Goal: Information Seeking & Learning: Learn about a topic

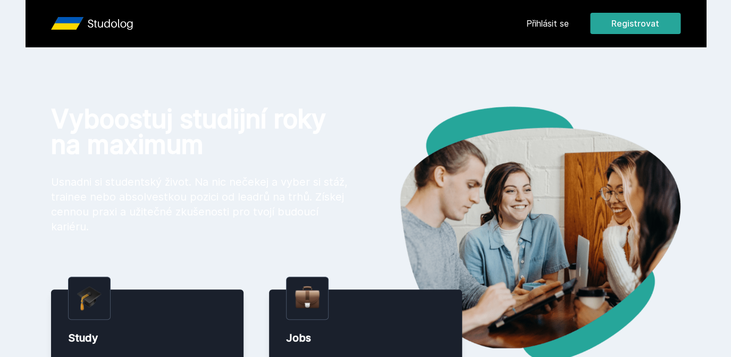
click at [540, 28] on div "[PERSON_NAME] dostávat tipy ohledně studia, nových testů, hodnocení učitelů a p…" at bounding box center [365, 47] width 731 height 95
click at [369, 74] on button "Ne" at bounding box center [367, 68] width 38 height 27
click at [558, 24] on link "Přihlásit se" at bounding box center [547, 23] width 43 height 13
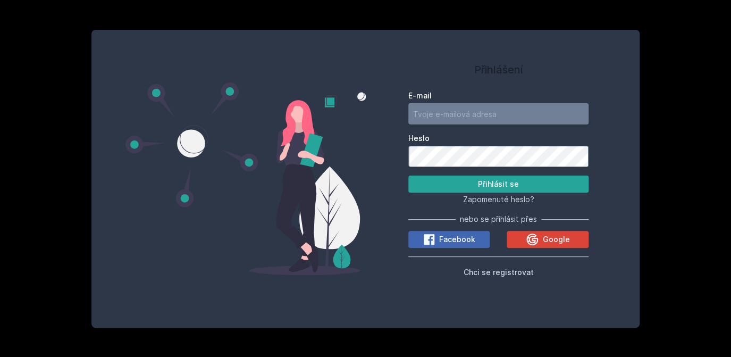
click at [483, 117] on input "E-mail" at bounding box center [498, 113] width 181 height 21
click at [408, 175] on button "Přihlásit se" at bounding box center [498, 183] width 181 height 17
click at [536, 184] on button "Přihlásit se" at bounding box center [498, 183] width 181 height 17
click at [408, 175] on button "Přihlásit se" at bounding box center [498, 183] width 181 height 17
click at [489, 113] on input "koha03" at bounding box center [498, 113] width 181 height 21
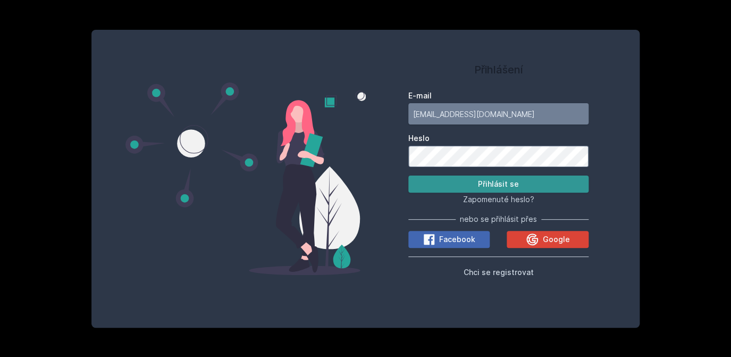
type input "[EMAIL_ADDRESS][DOMAIN_NAME]"
click at [494, 184] on button "Přihlásit se" at bounding box center [498, 183] width 181 height 17
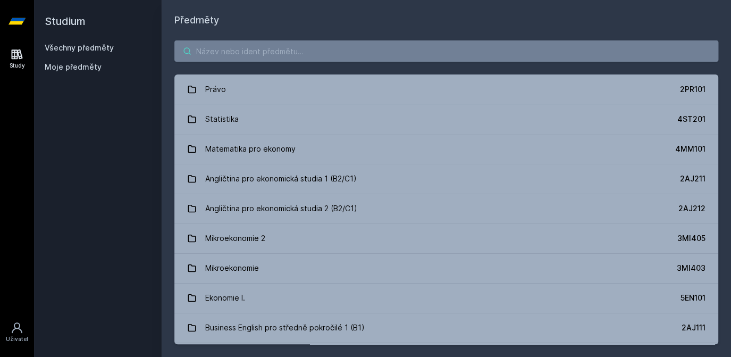
click at [302, 58] on input "search" at bounding box center [446, 50] width 544 height 21
paste input "2AJ304"
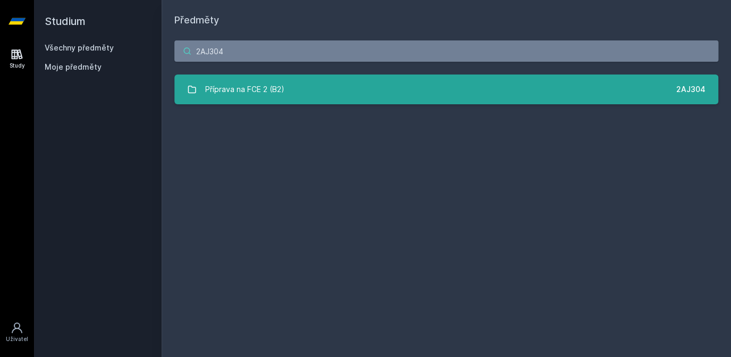
type input "2AJ304"
click at [249, 88] on div "Příprava na FCE 2 (B2)" at bounding box center [244, 89] width 79 height 21
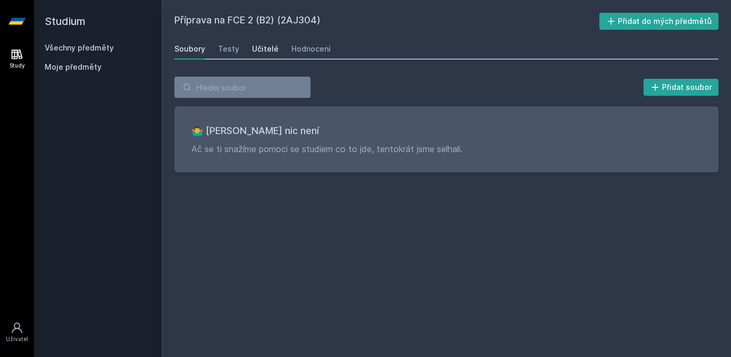
click at [270, 52] on div "Učitelé" at bounding box center [265, 49] width 27 height 11
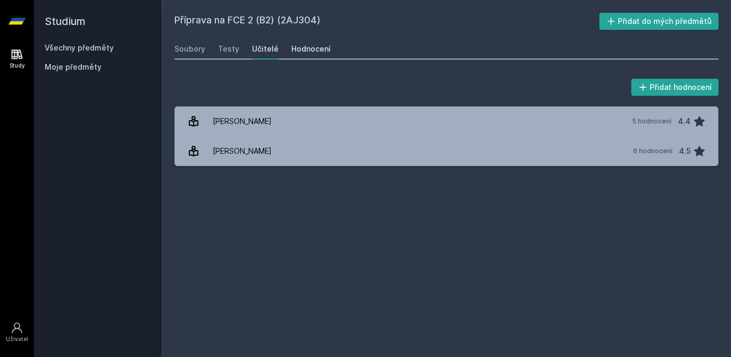
click at [307, 54] on div "Hodnocení" at bounding box center [310, 49] width 39 height 11
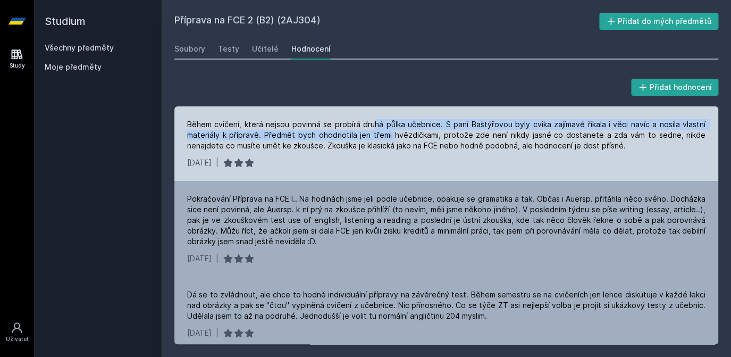
drag, startPoint x: 395, startPoint y: 132, endPoint x: 375, endPoint y: 119, distance: 24.3
click at [375, 118] on div "Během cvičení, která nejsou povinná se probírá druhá půlka učebnice. S paní Baš…" at bounding box center [446, 143] width 544 height 74
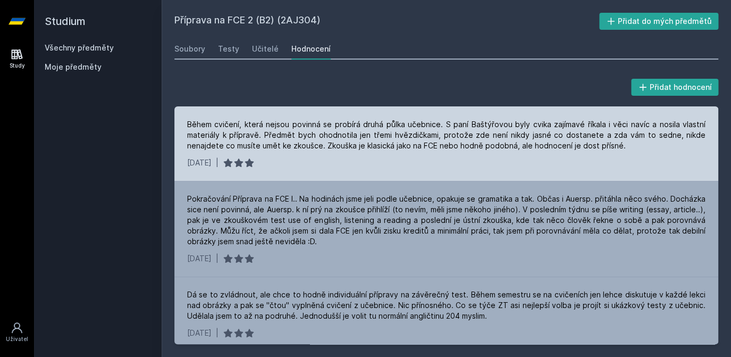
click at [435, 145] on div "Během cvičení, která nejsou povinná se probírá druhá půlka učebnice. S paní Baš…" at bounding box center [446, 135] width 518 height 32
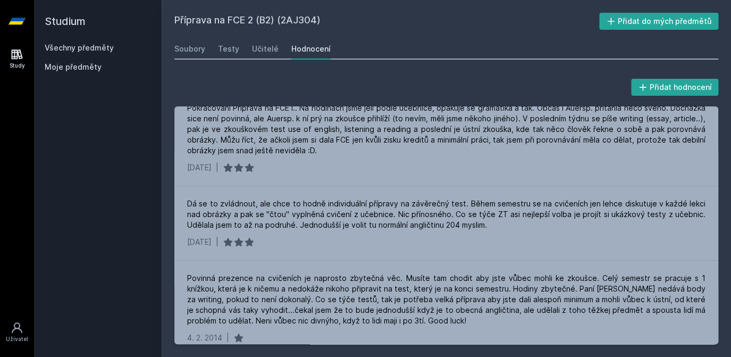
scroll to position [103, 0]
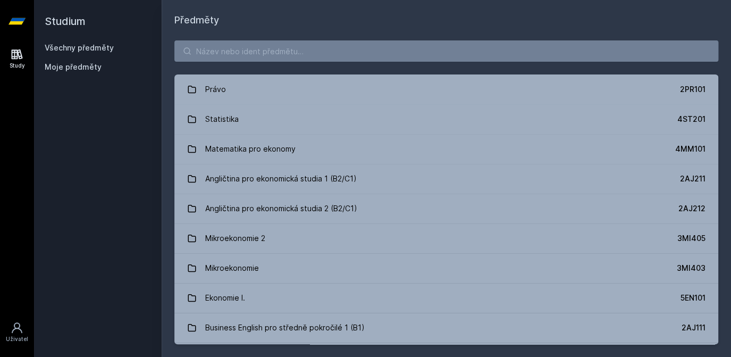
click at [229, 67] on div "Právo 2PR101 Statistika 4ST201 Matematika pro ekonomy 4MM101 Angličtina pro eko…" at bounding box center [446, 192] width 569 height 329
click at [228, 58] on input "search" at bounding box center [446, 50] width 544 height 21
paste input "4ST201"
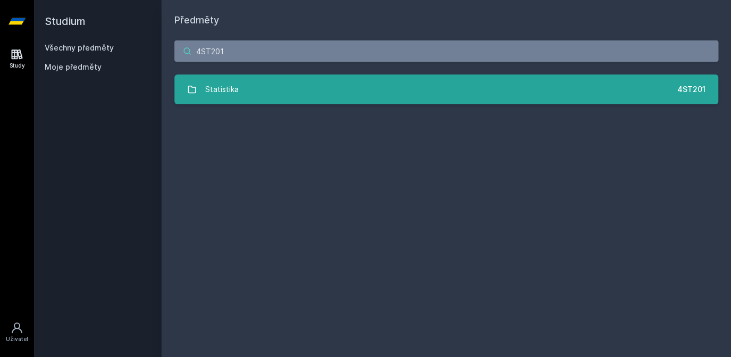
type input "4ST201"
click at [245, 89] on link "Statistika 4ST201" at bounding box center [446, 89] width 544 height 30
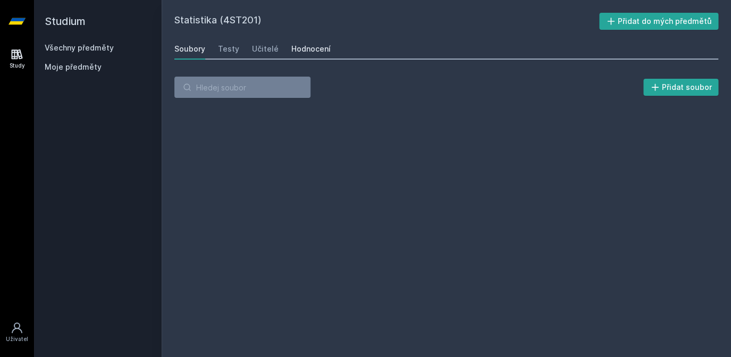
click at [302, 50] on div "Hodnocení" at bounding box center [310, 49] width 39 height 11
